Goal: Task Accomplishment & Management: Complete application form

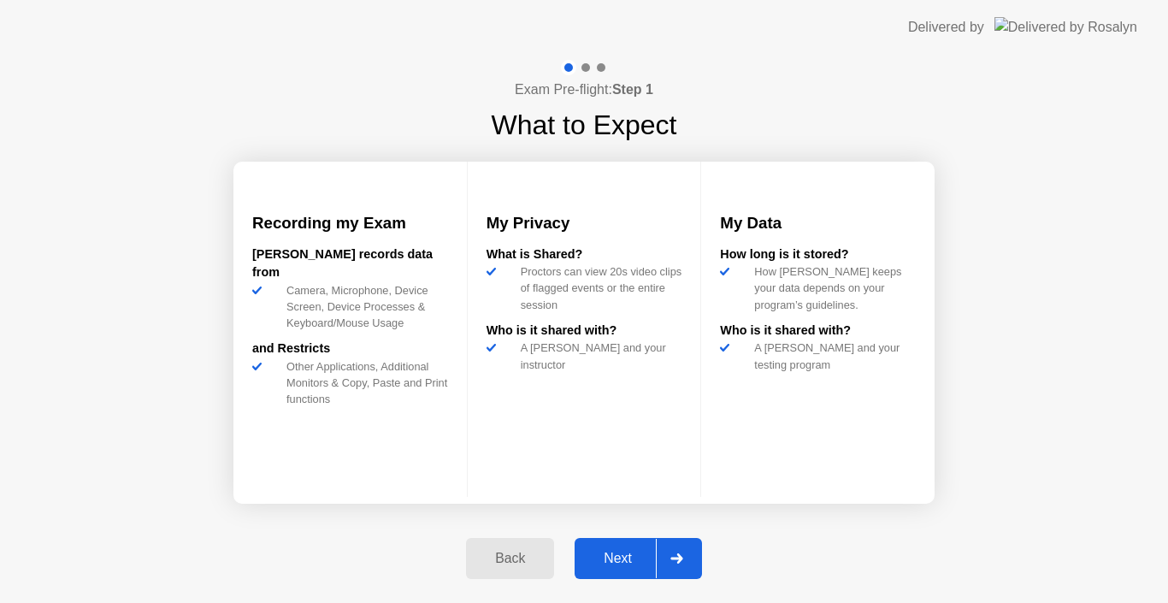
click at [610, 570] on button "Next" at bounding box center [637, 558] width 127 height 41
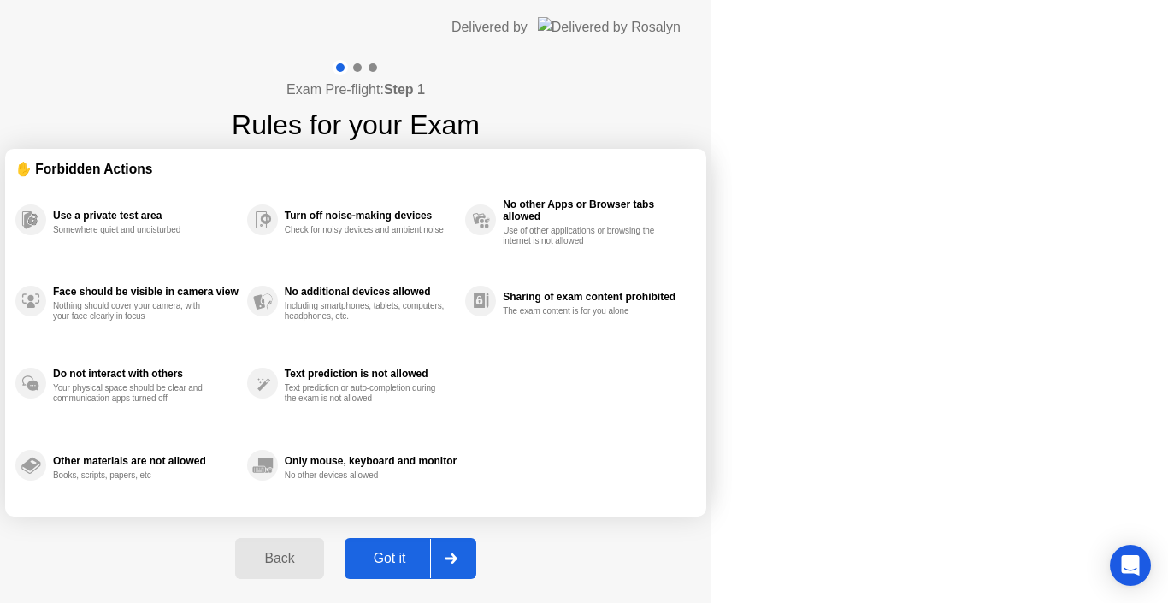
click at [476, 570] on button "Got it" at bounding box center [410, 558] width 132 height 41
select select "Available cameras"
select select "Available speakers"
select select "Available microphones"
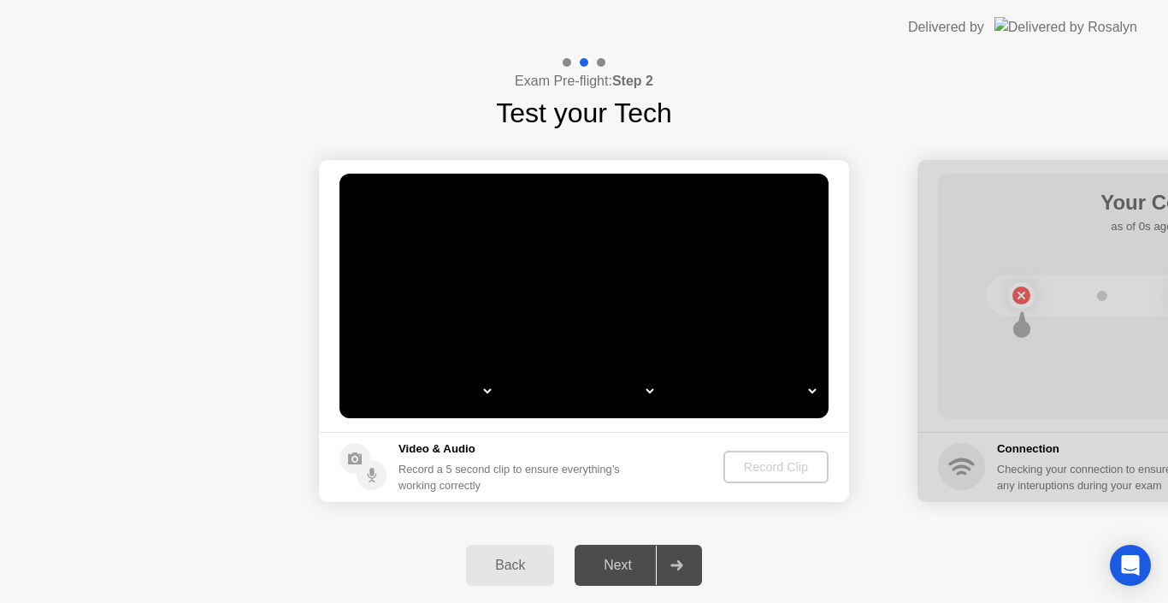
select select "**********"
select select "*******"
click at [769, 466] on div "Record Clip" at bounding box center [775, 467] width 91 height 14
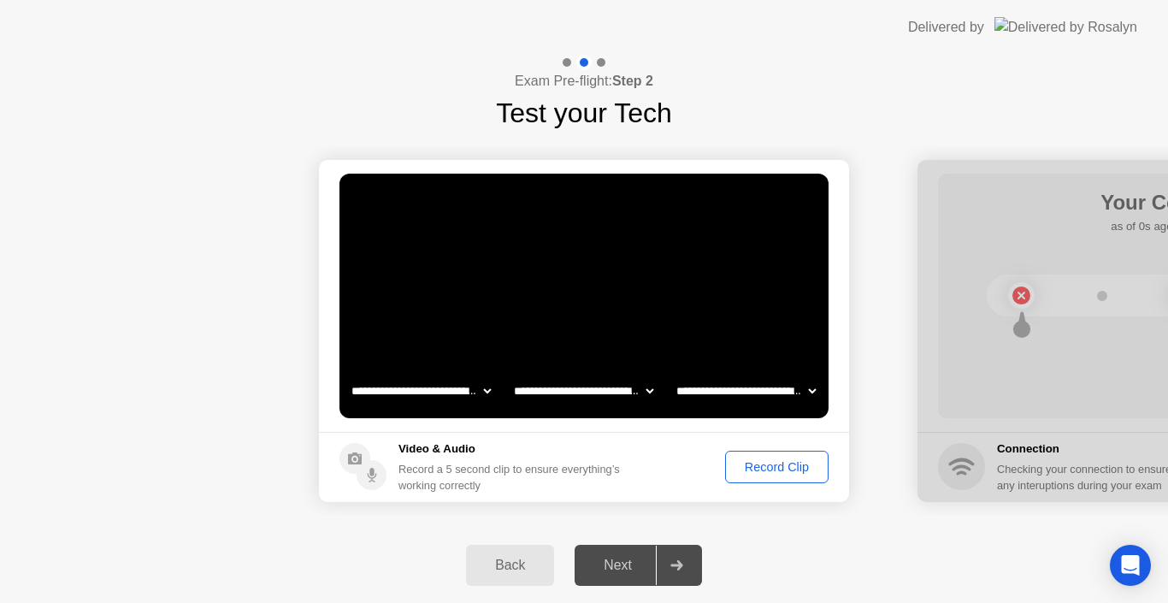
click at [768, 466] on div "Record Clip" at bounding box center [776, 467] width 91 height 14
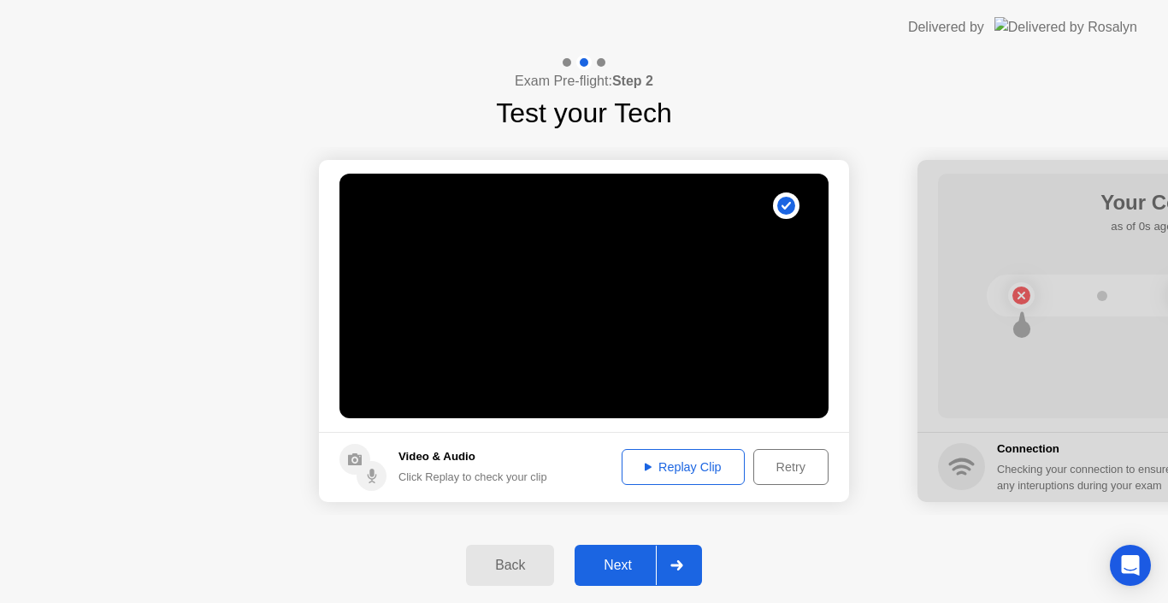
click at [692, 470] on div "Replay Clip" at bounding box center [682, 467] width 111 height 14
click at [629, 557] on div "Next" at bounding box center [618, 564] width 76 height 15
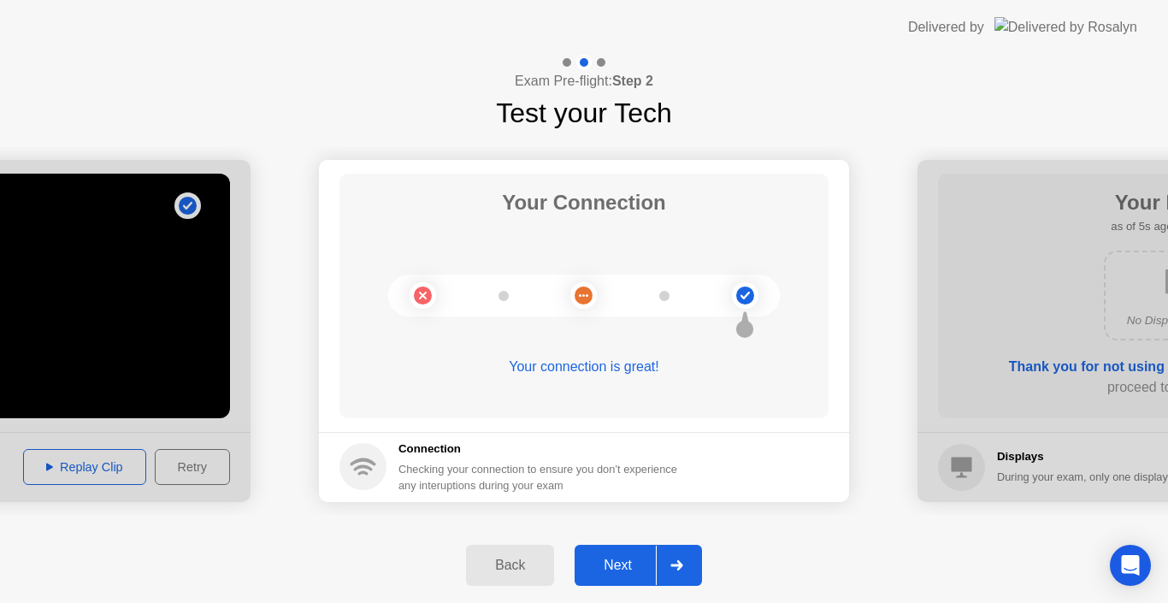
click at [628, 564] on div "Next" at bounding box center [618, 564] width 76 height 15
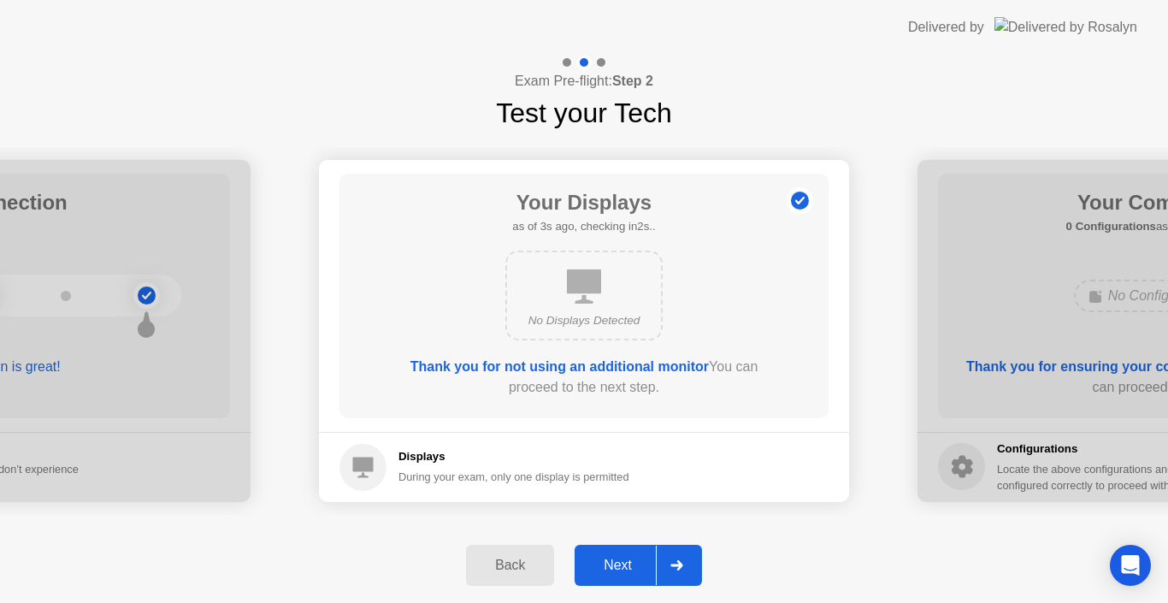
click at [628, 564] on div "Next" at bounding box center [618, 564] width 76 height 15
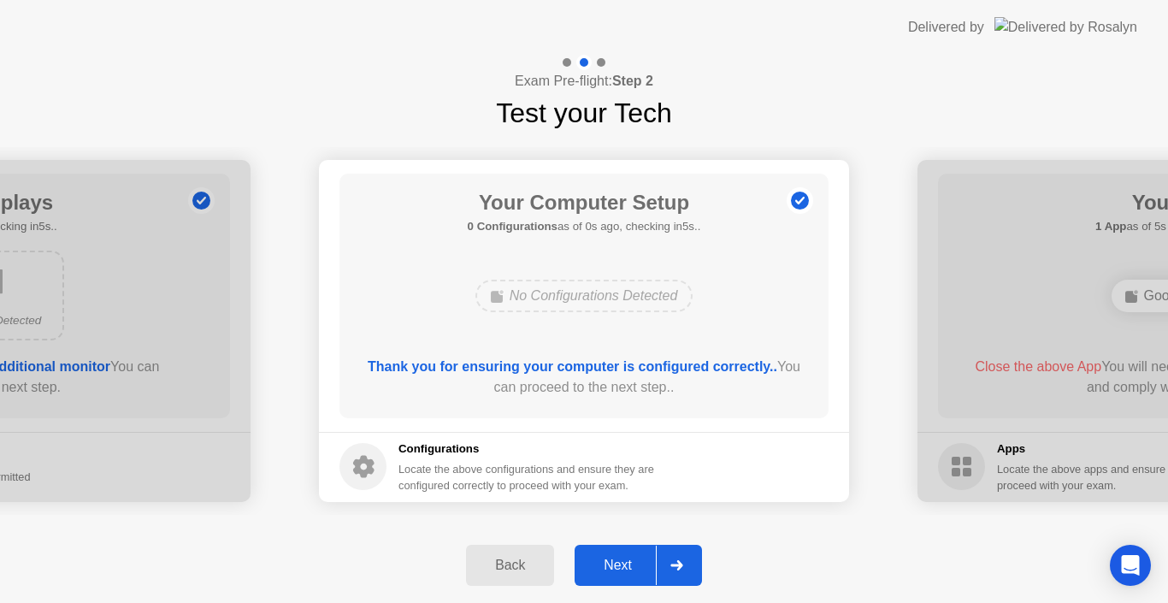
click at [628, 564] on div "Next" at bounding box center [618, 564] width 76 height 15
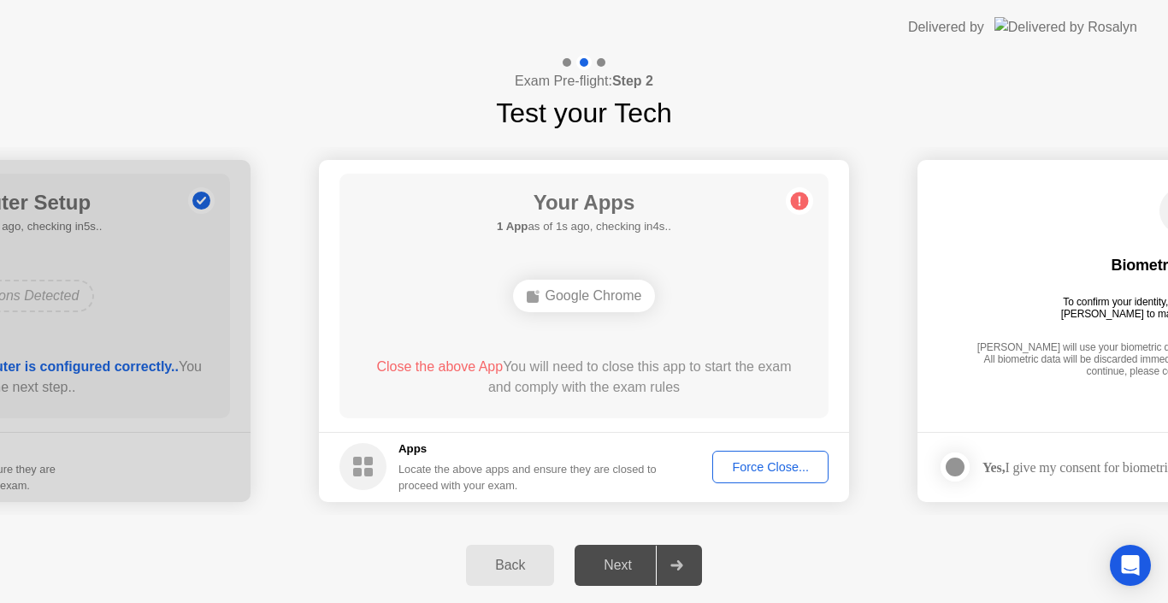
click at [745, 472] on div "Force Close..." at bounding box center [770, 467] width 104 height 14
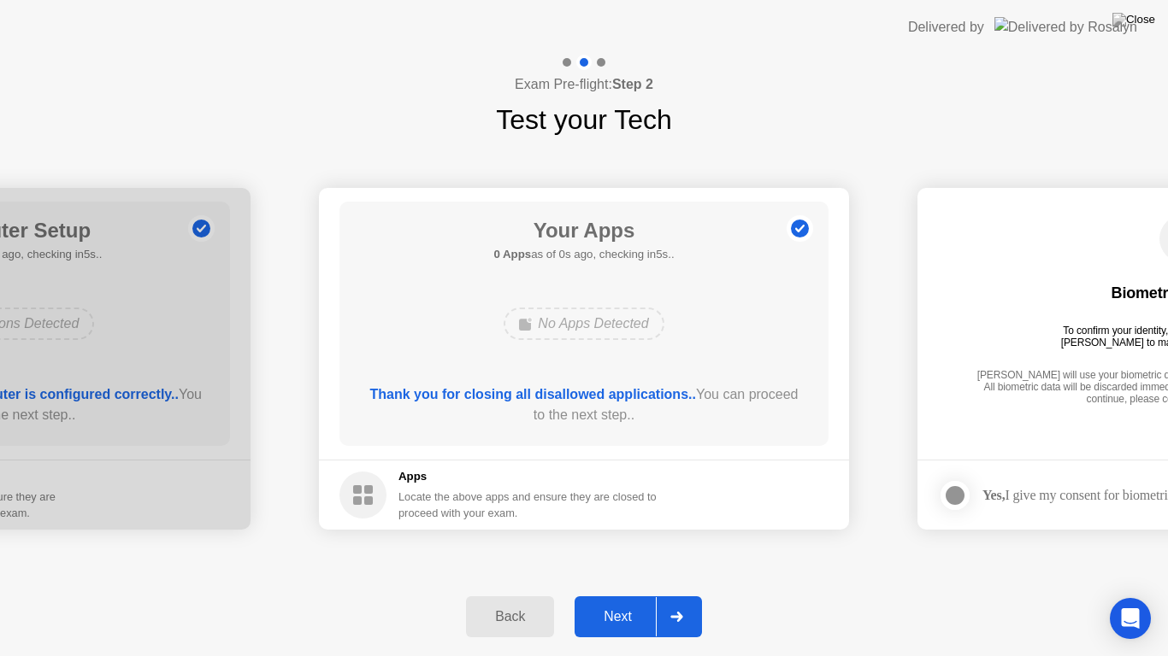
click at [616, 588] on div "Back Next" at bounding box center [584, 617] width 1168 height 79
click at [608, 602] on button "Next" at bounding box center [637, 617] width 127 height 41
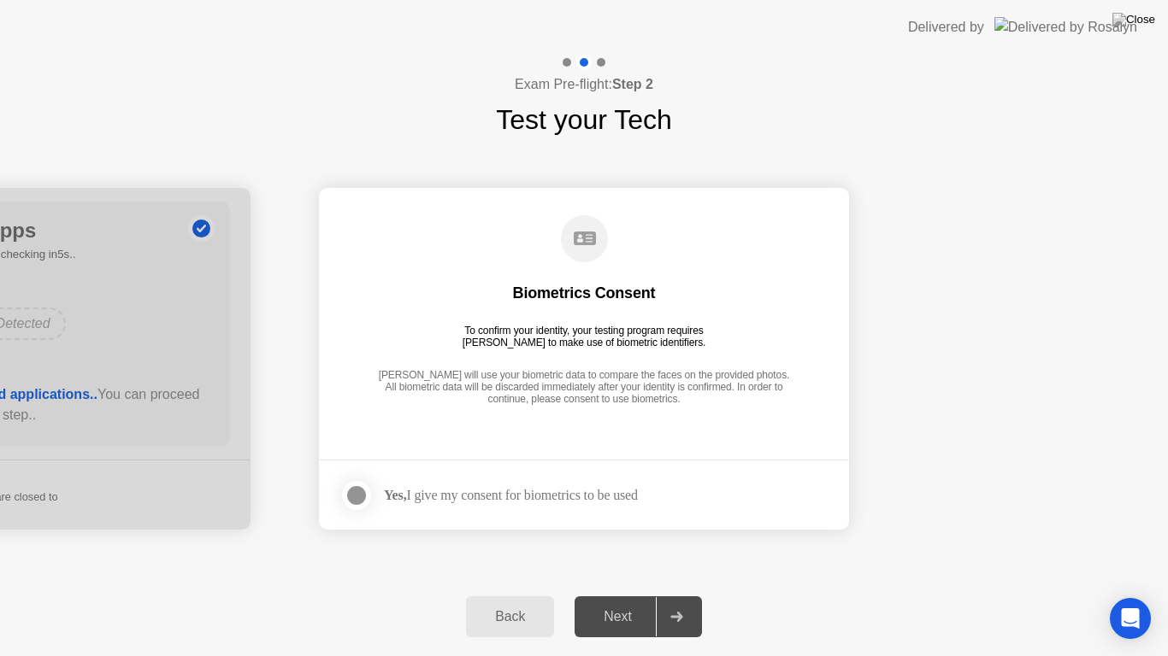
drag, startPoint x: 362, startPoint y: 486, endPoint x: 380, endPoint y: 497, distance: 21.1
click at [361, 487] on div at bounding box center [356, 496] width 21 height 21
click at [639, 602] on div "Next" at bounding box center [618, 616] width 76 height 15
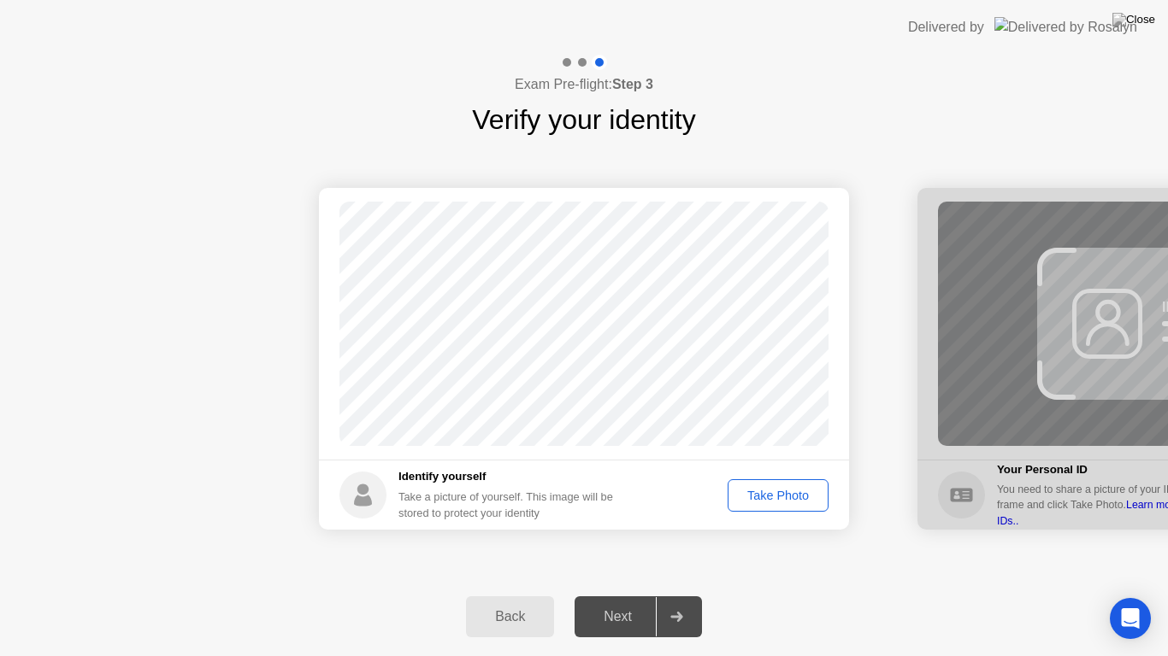
click at [768, 499] on div "Take Photo" at bounding box center [777, 496] width 89 height 14
click at [615, 602] on div "Next" at bounding box center [618, 616] width 76 height 15
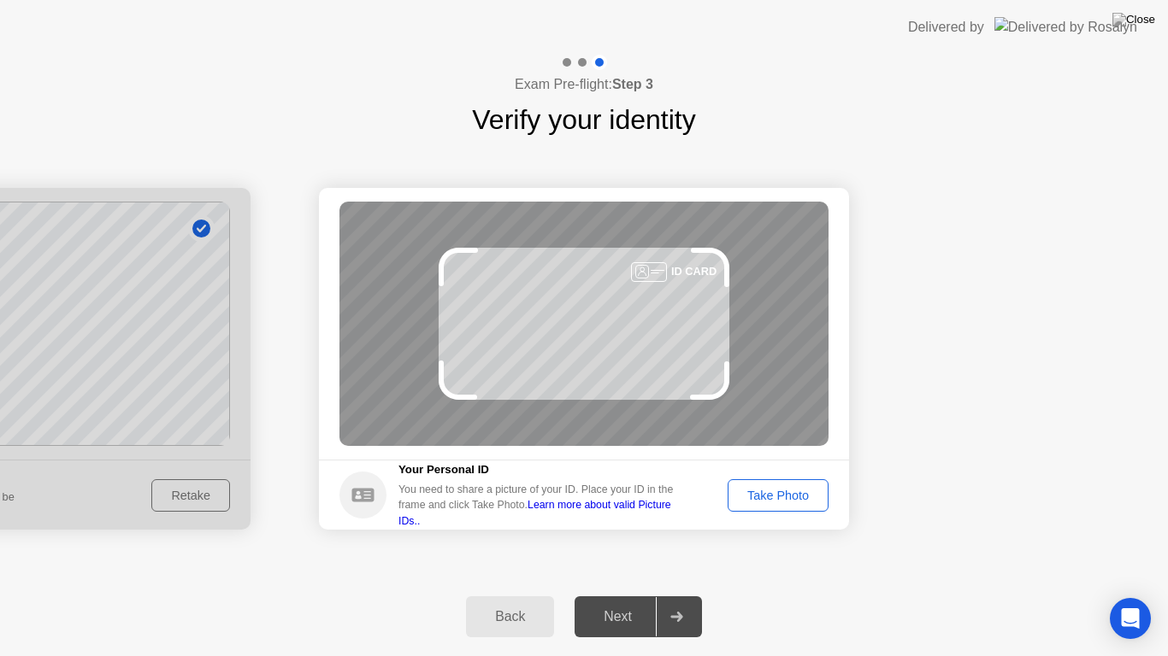
click at [802, 501] on div "Take Photo" at bounding box center [777, 496] width 89 height 14
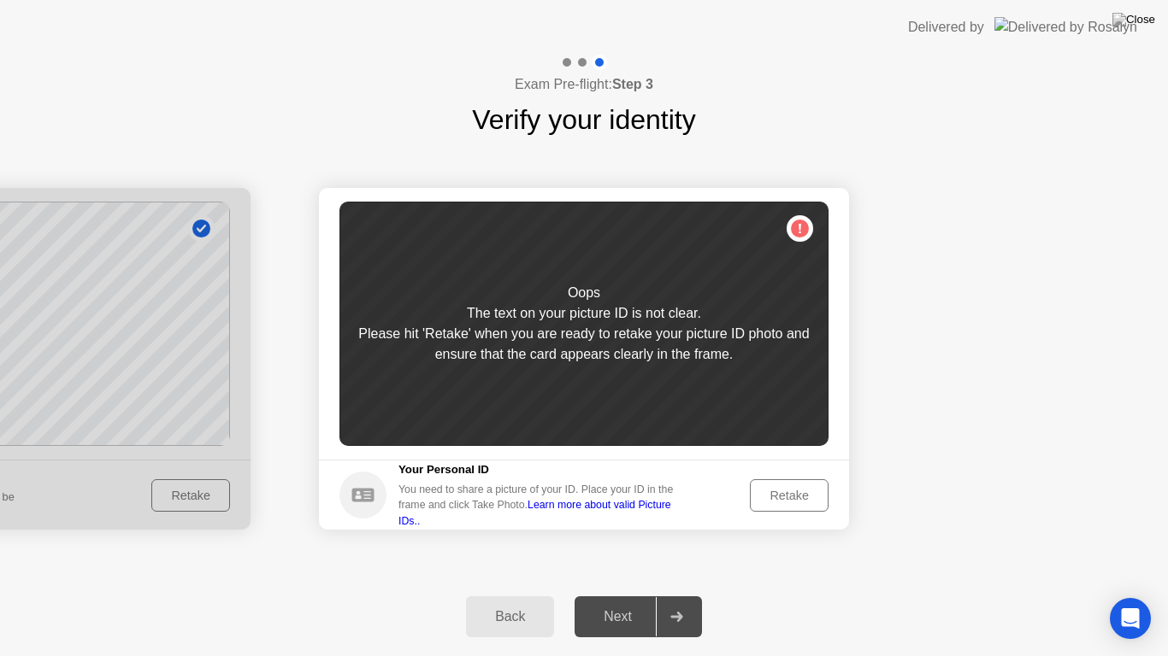
click at [802, 501] on div "Retake" at bounding box center [789, 496] width 67 height 14
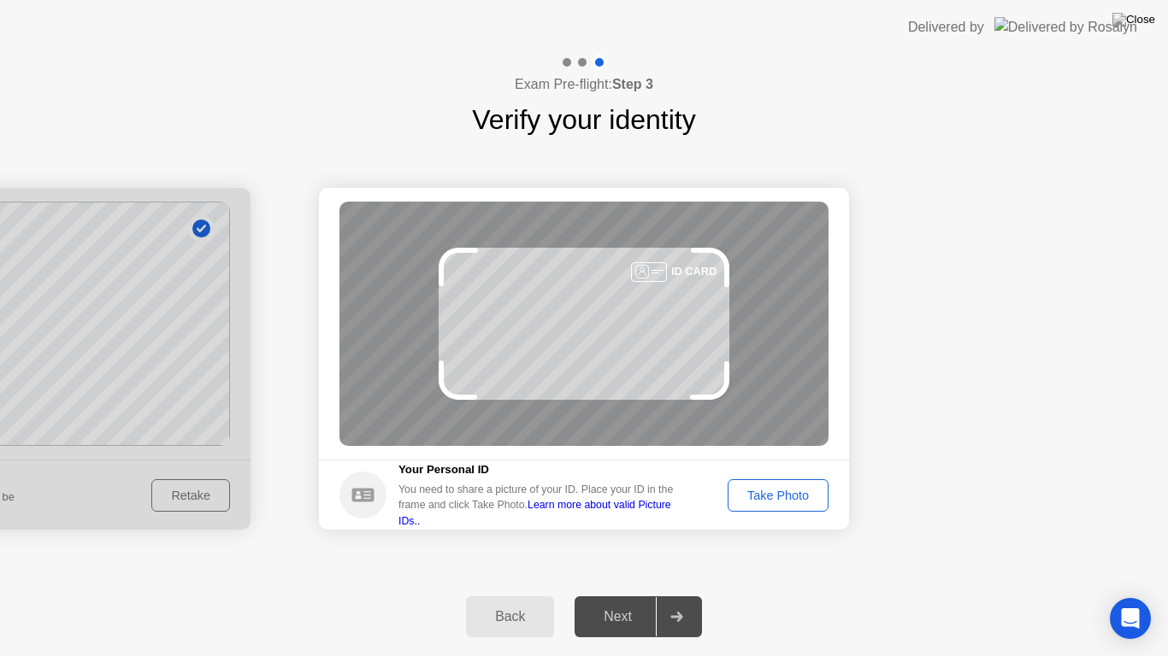
click at [802, 501] on div "Take Photo" at bounding box center [777, 496] width 89 height 14
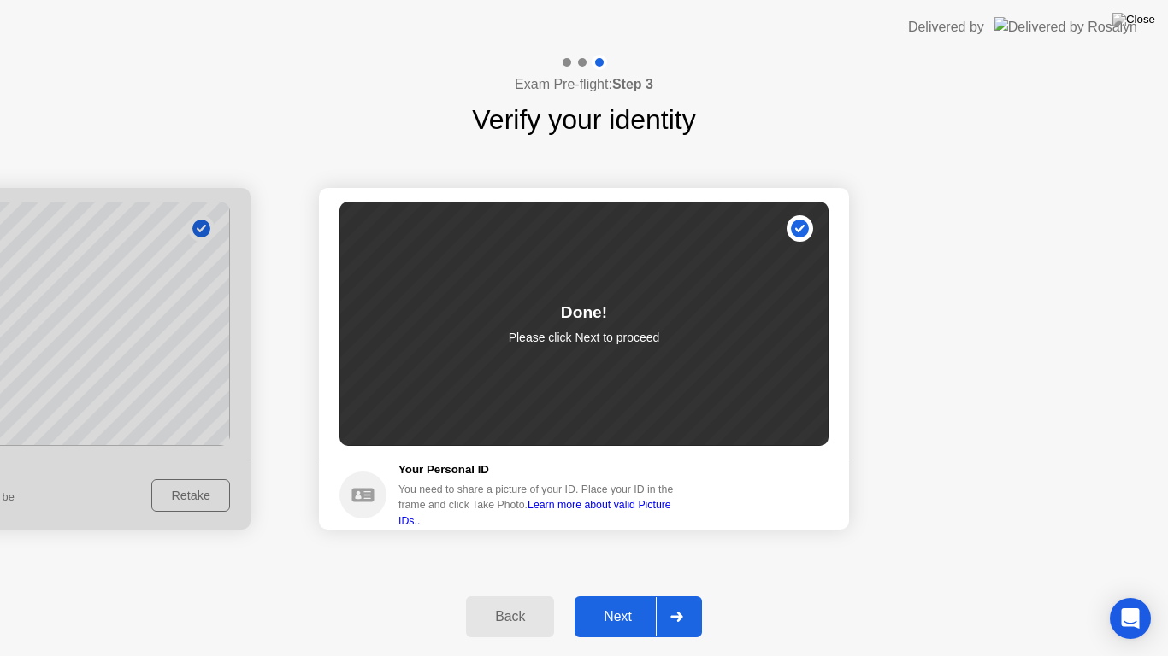
click at [621, 602] on div "Next" at bounding box center [618, 616] width 76 height 15
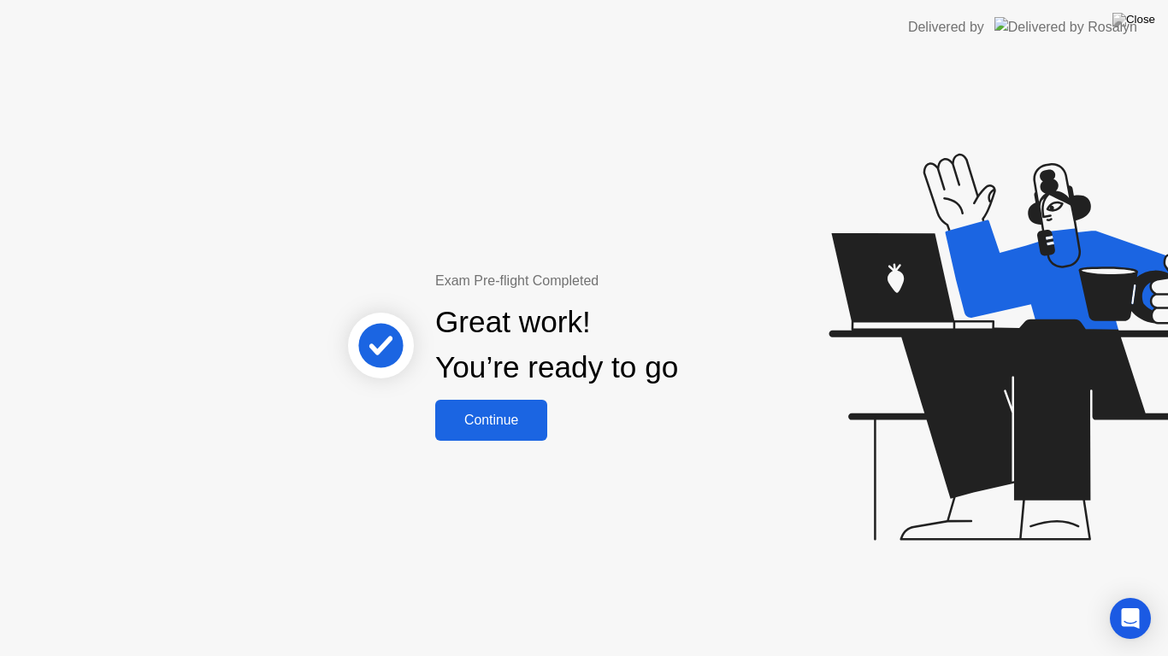
click at [505, 433] on button "Continue" at bounding box center [491, 420] width 112 height 41
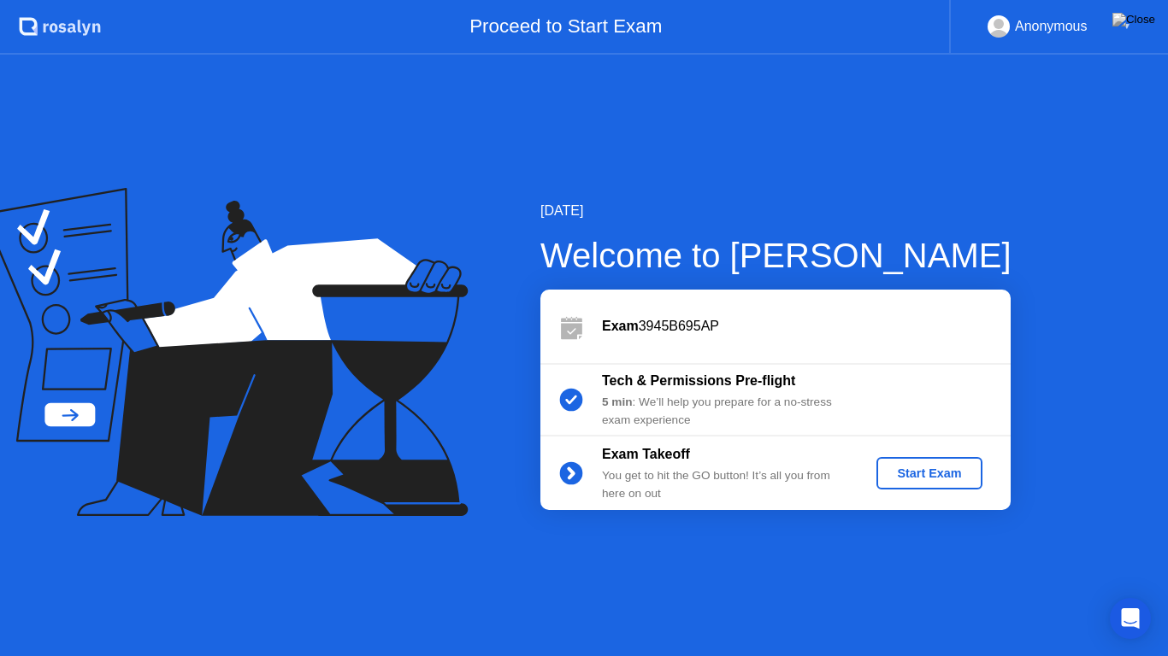
click at [943, 473] on div "Start Exam" at bounding box center [928, 474] width 91 height 14
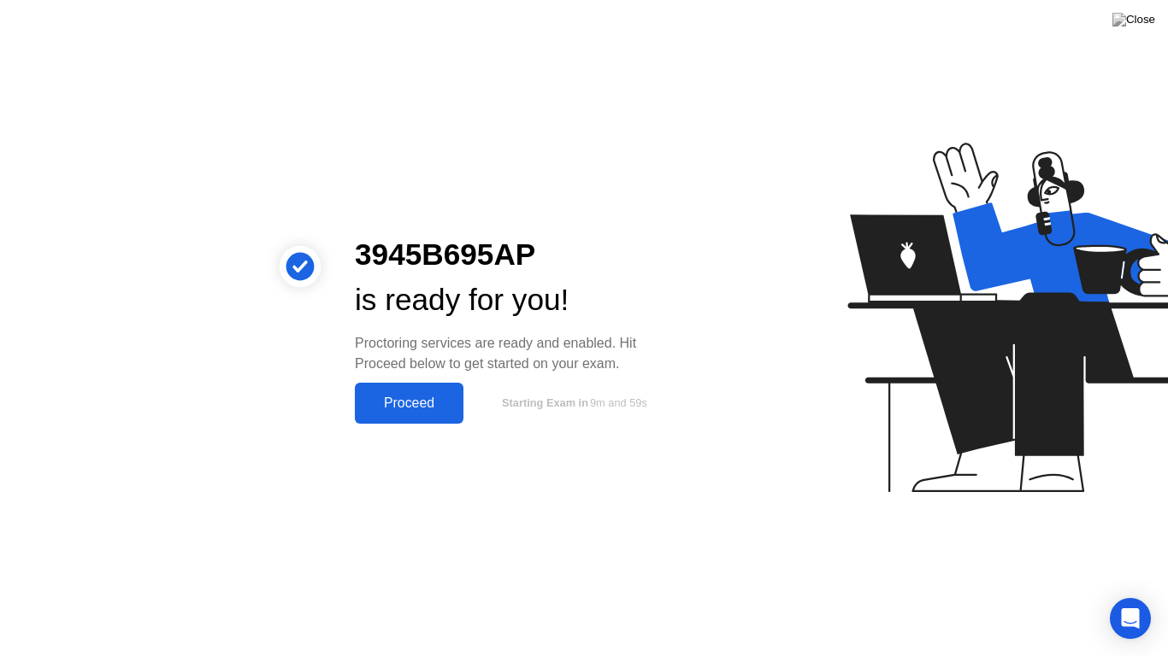
click at [416, 404] on div "Proceed" at bounding box center [409, 403] width 98 height 15
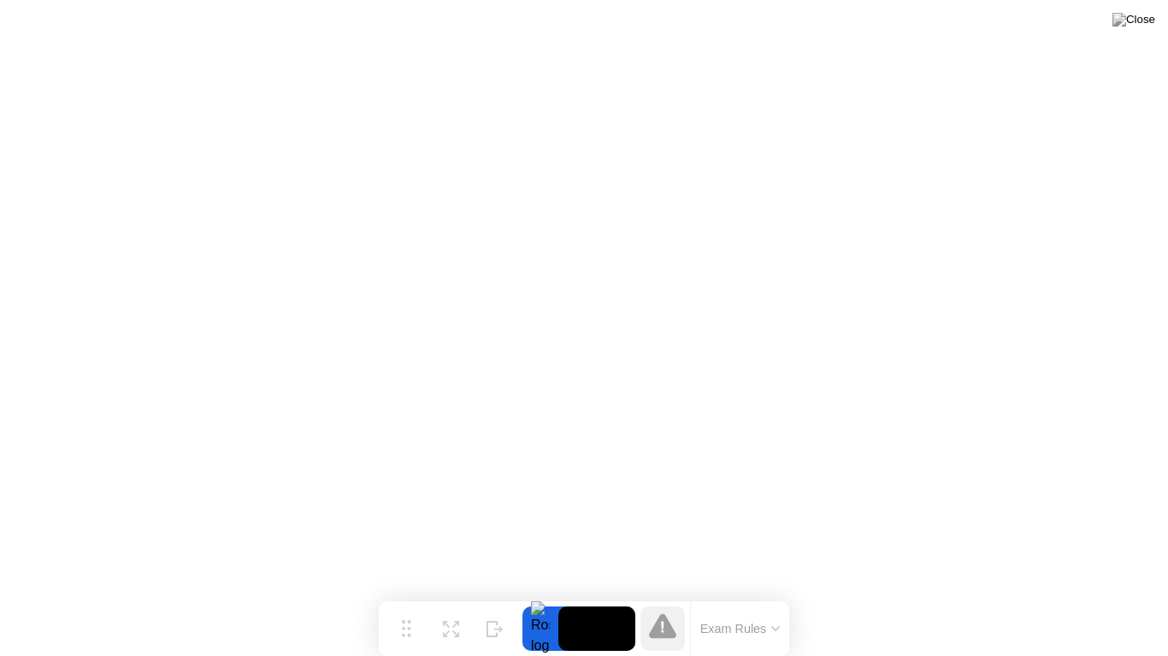
click at [770, 602] on button "Exam Rules" at bounding box center [740, 628] width 91 height 15
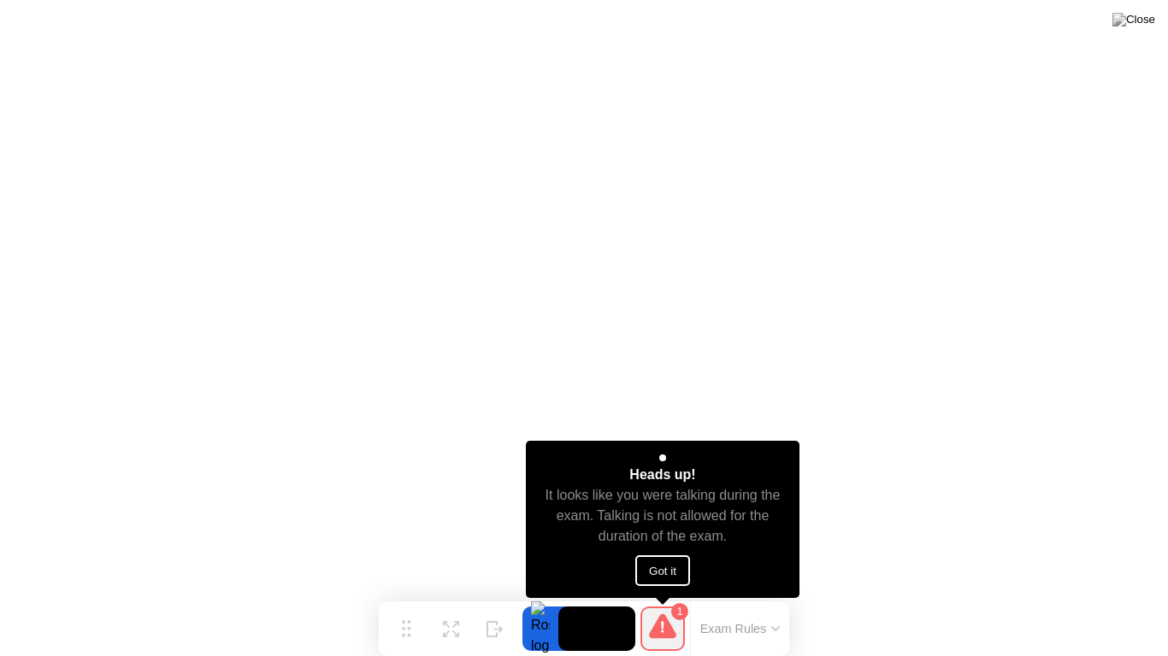
click at [665, 576] on button "Got it" at bounding box center [662, 571] width 55 height 31
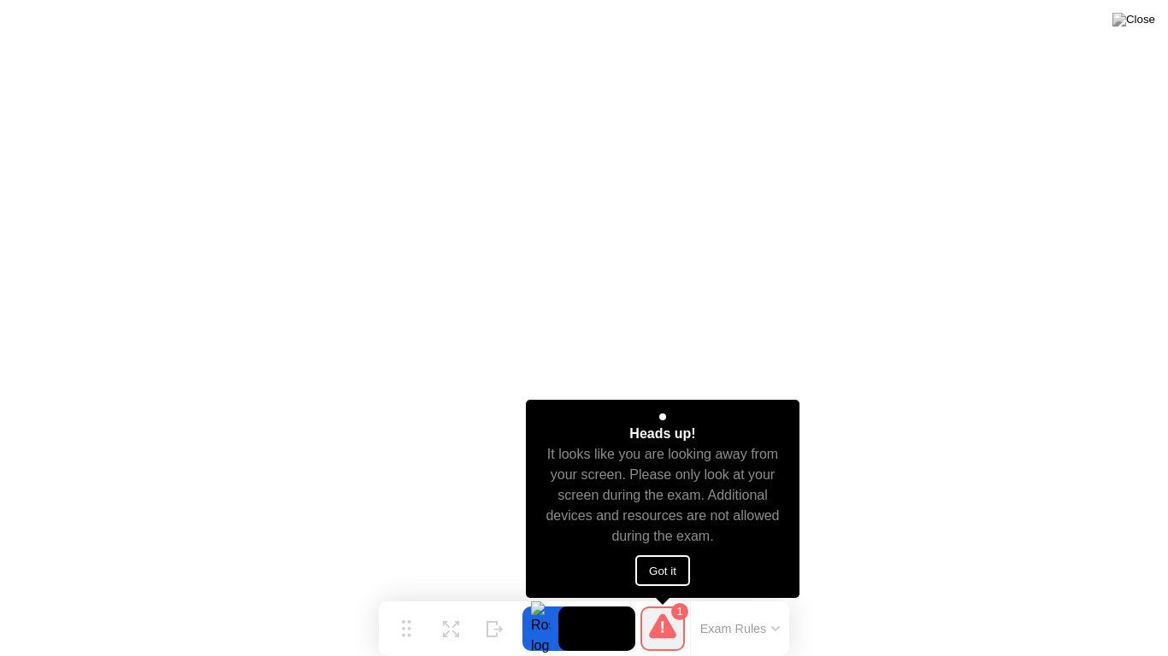
click at [659, 568] on button "Got it" at bounding box center [662, 571] width 55 height 31
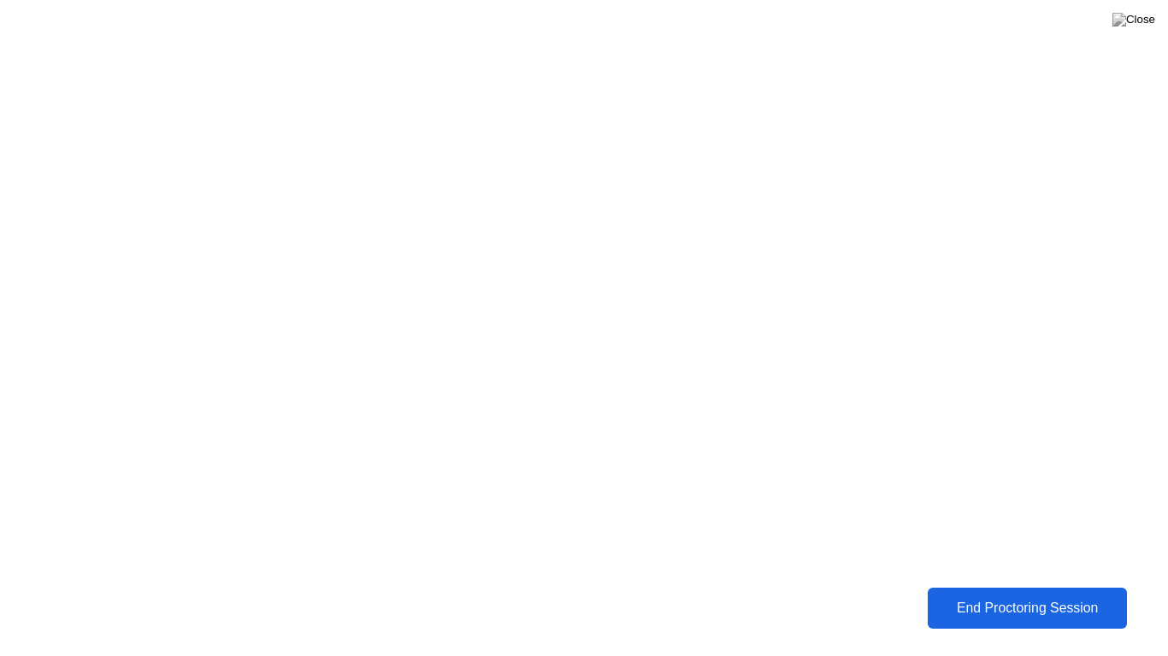
click at [1017, 602] on div "End Proctoring Session" at bounding box center [1027, 608] width 203 height 16
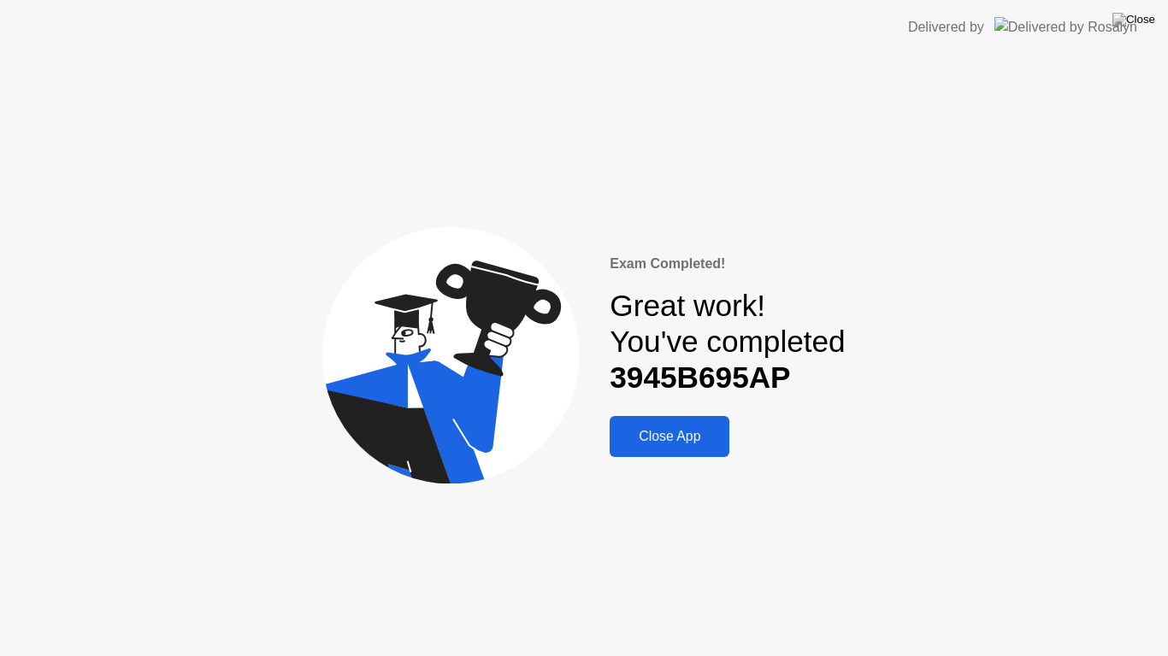
click at [684, 444] on div "Close App" at bounding box center [669, 436] width 109 height 15
